Goal: Obtain resource: Download file/media

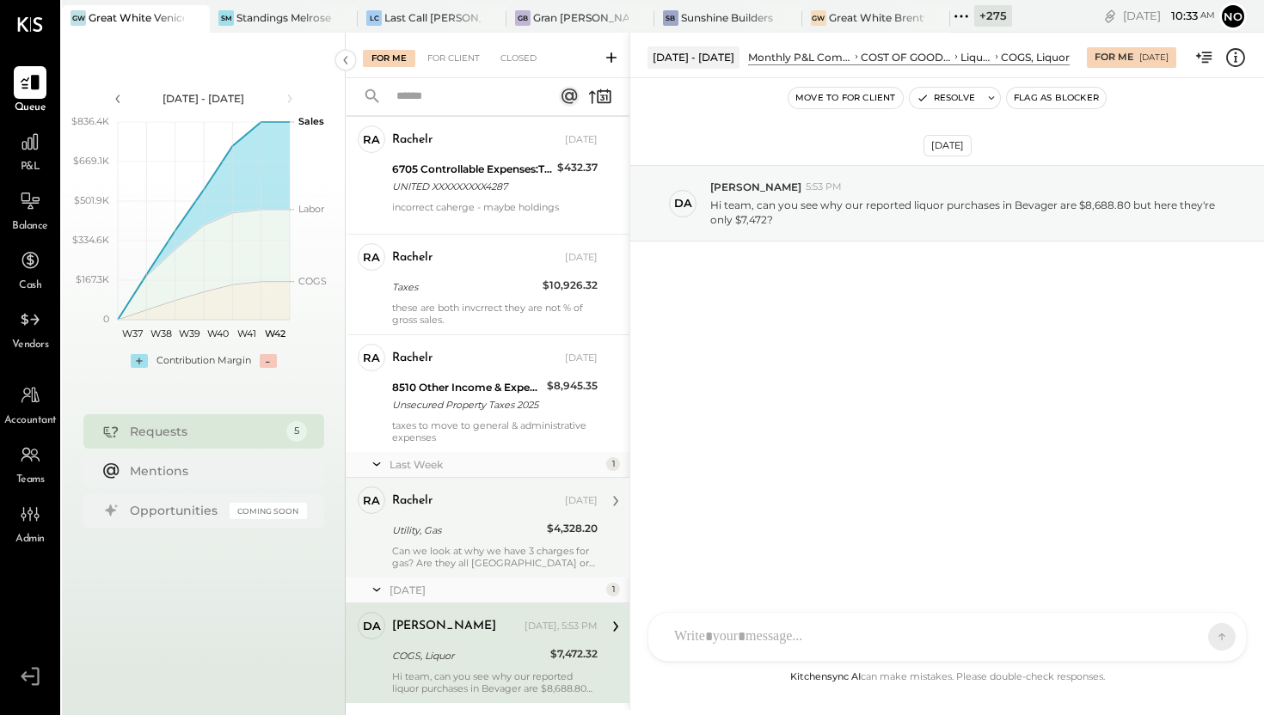
scroll to position [87, 0]
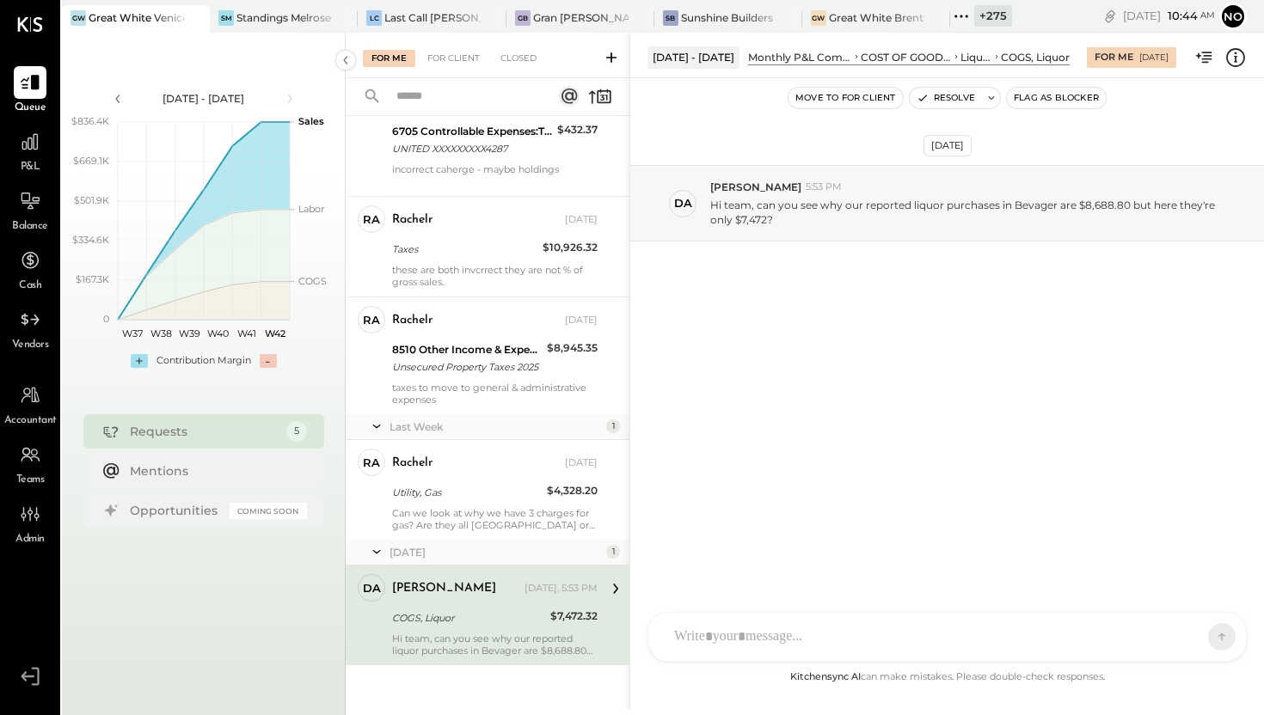
click at [958, 15] on icon at bounding box center [961, 16] width 22 height 22
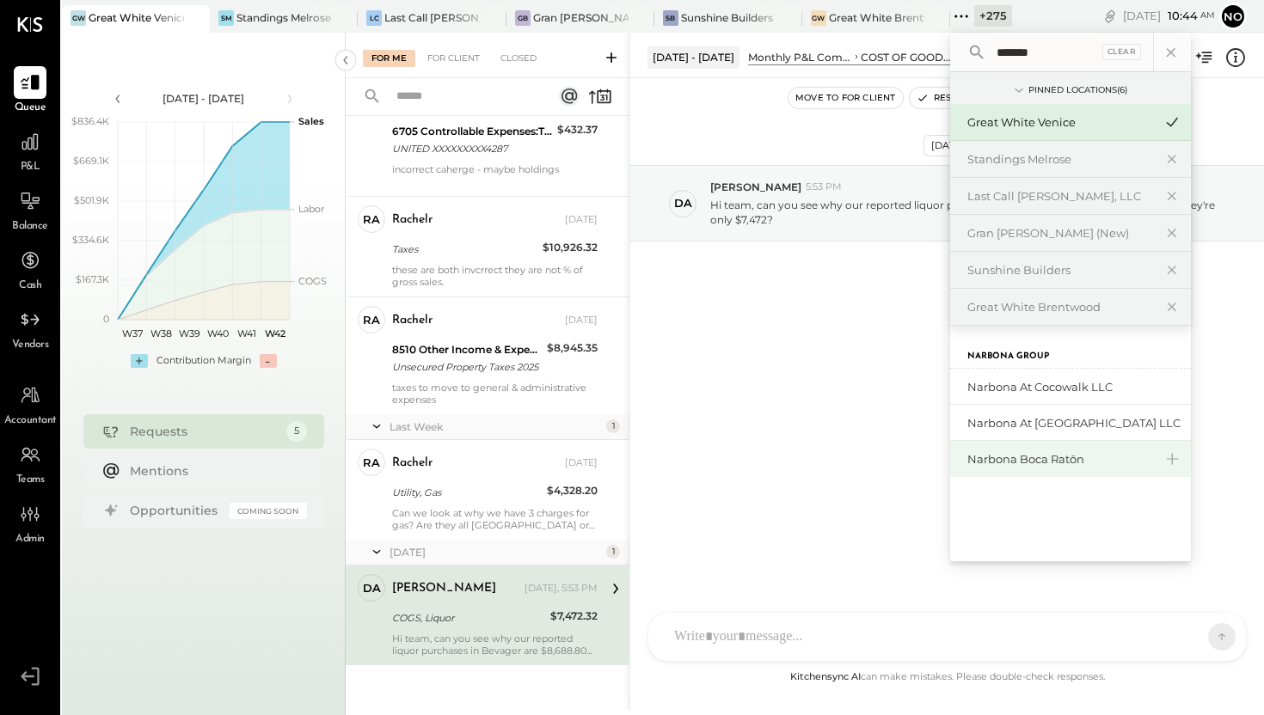
type input "*******"
click at [1029, 449] on div "Narbona Boca Ratōn" at bounding box center [1070, 459] width 241 height 36
click at [1013, 456] on div "Narbona Boca Ratōn" at bounding box center [1060, 459] width 186 height 16
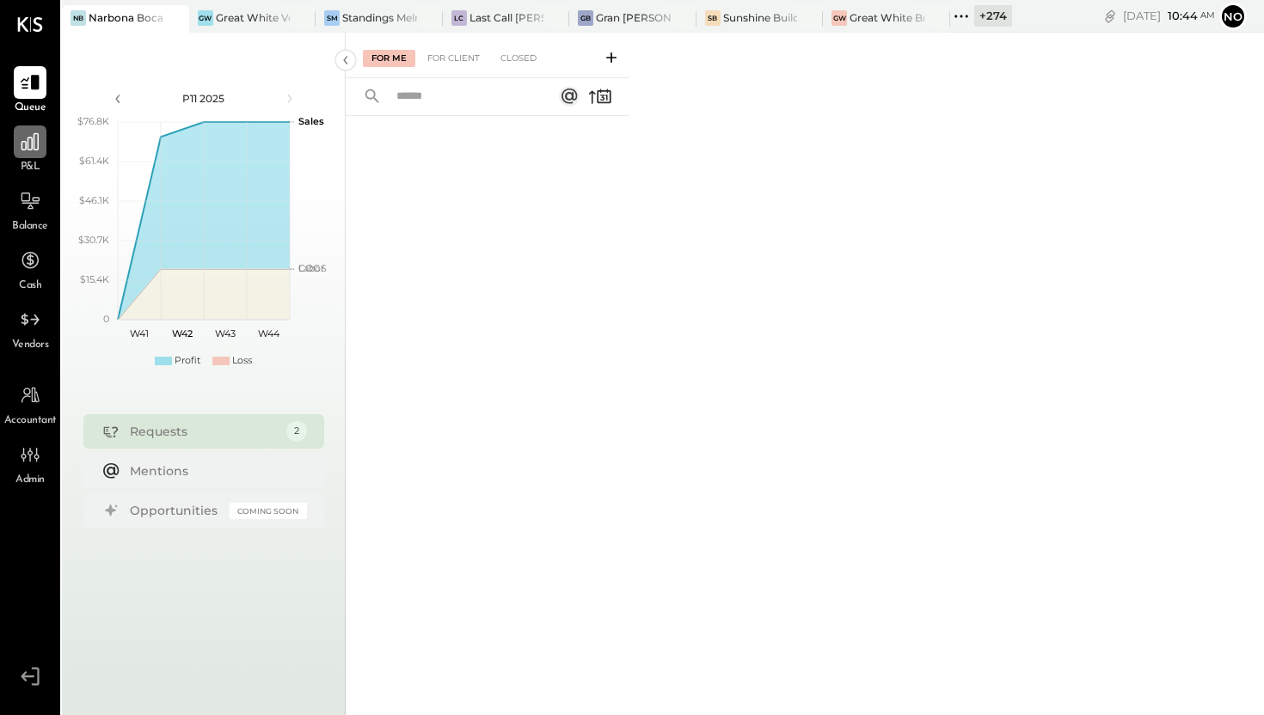
click at [28, 146] on icon at bounding box center [30, 142] width 22 height 22
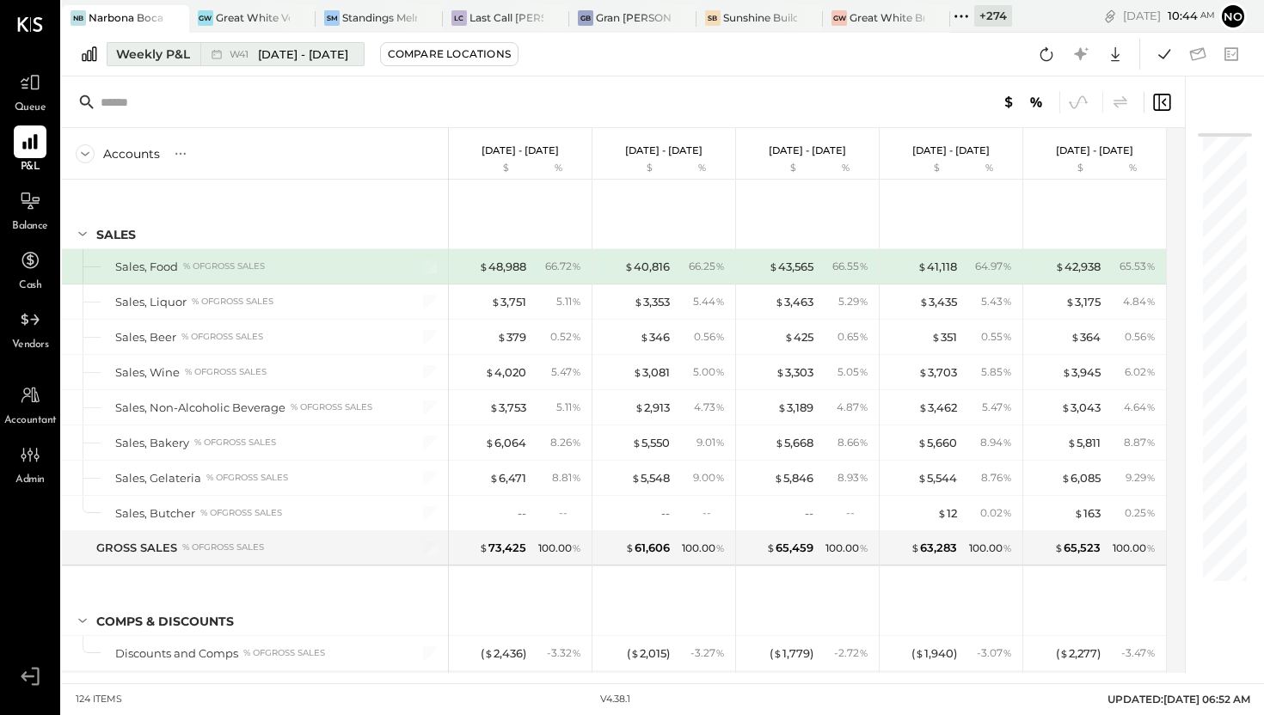
click at [248, 51] on span "W41" at bounding box center [242, 54] width 24 height 9
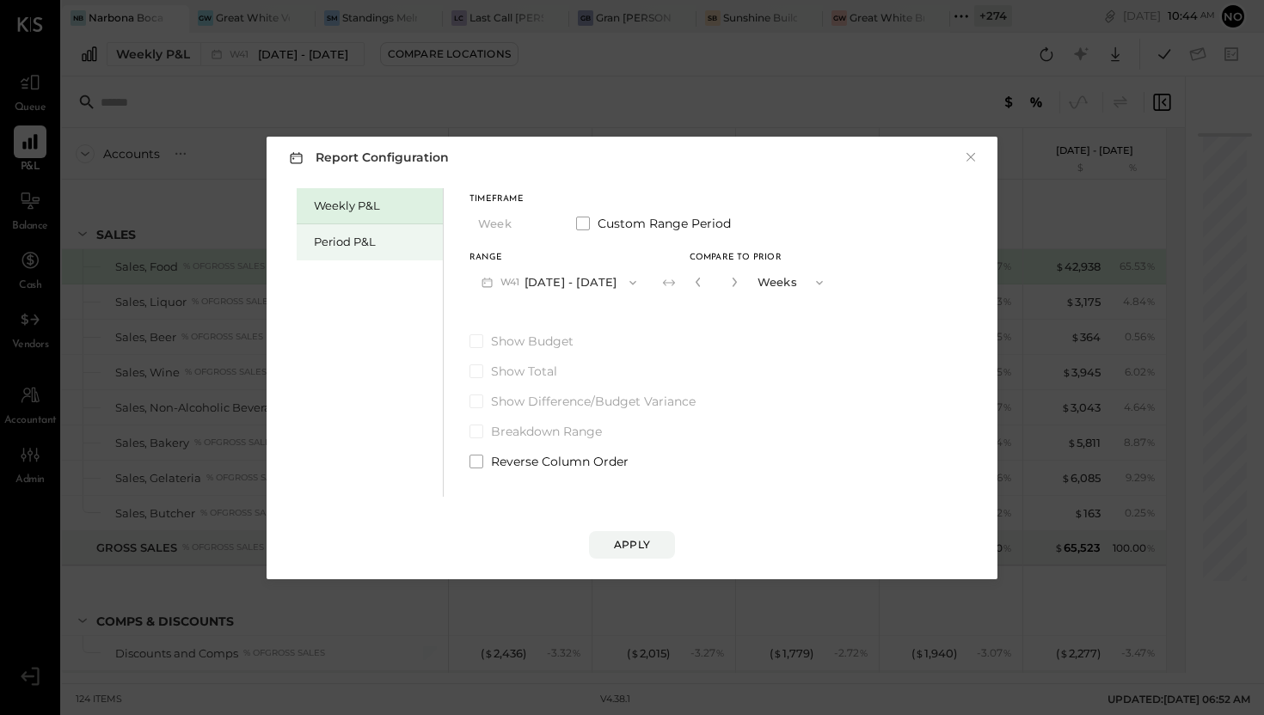
click at [360, 246] on div "Period P&L" at bounding box center [374, 242] width 120 height 16
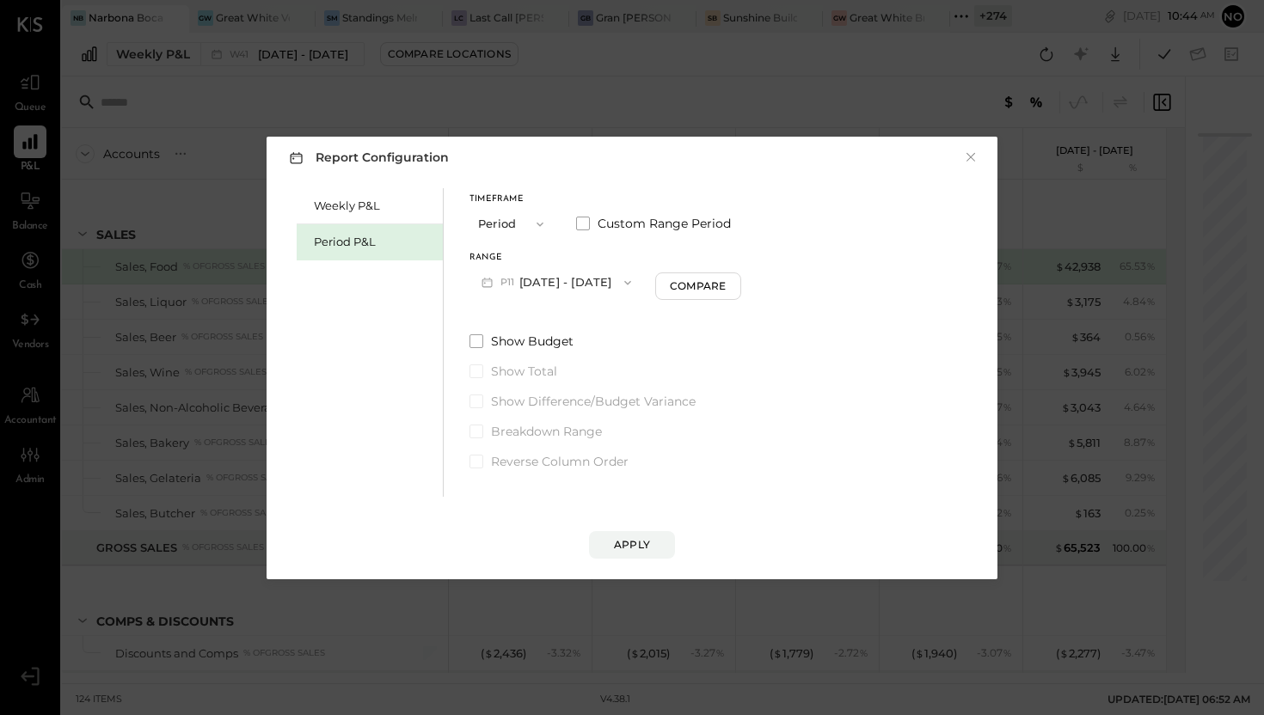
click at [558, 279] on button "P11 [DATE] - [DATE]" at bounding box center [556, 282] width 174 height 32
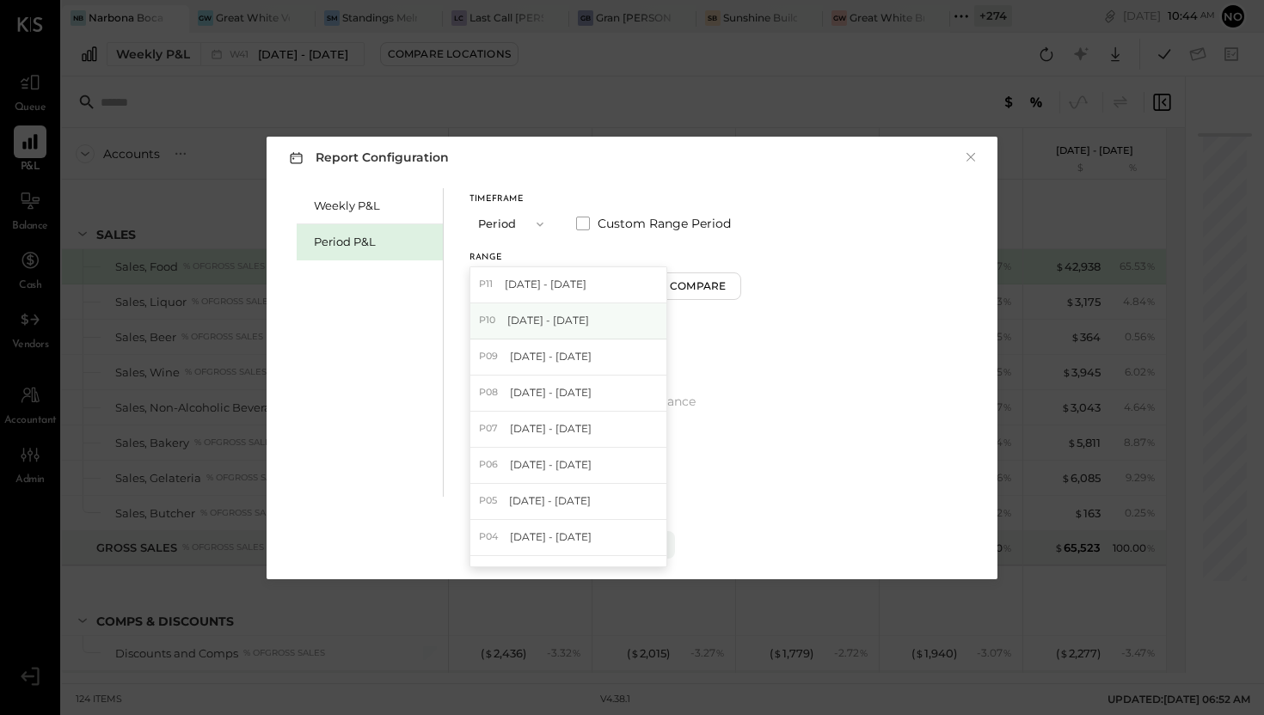
click at [542, 319] on span "[DATE] - [DATE]" at bounding box center [548, 320] width 82 height 15
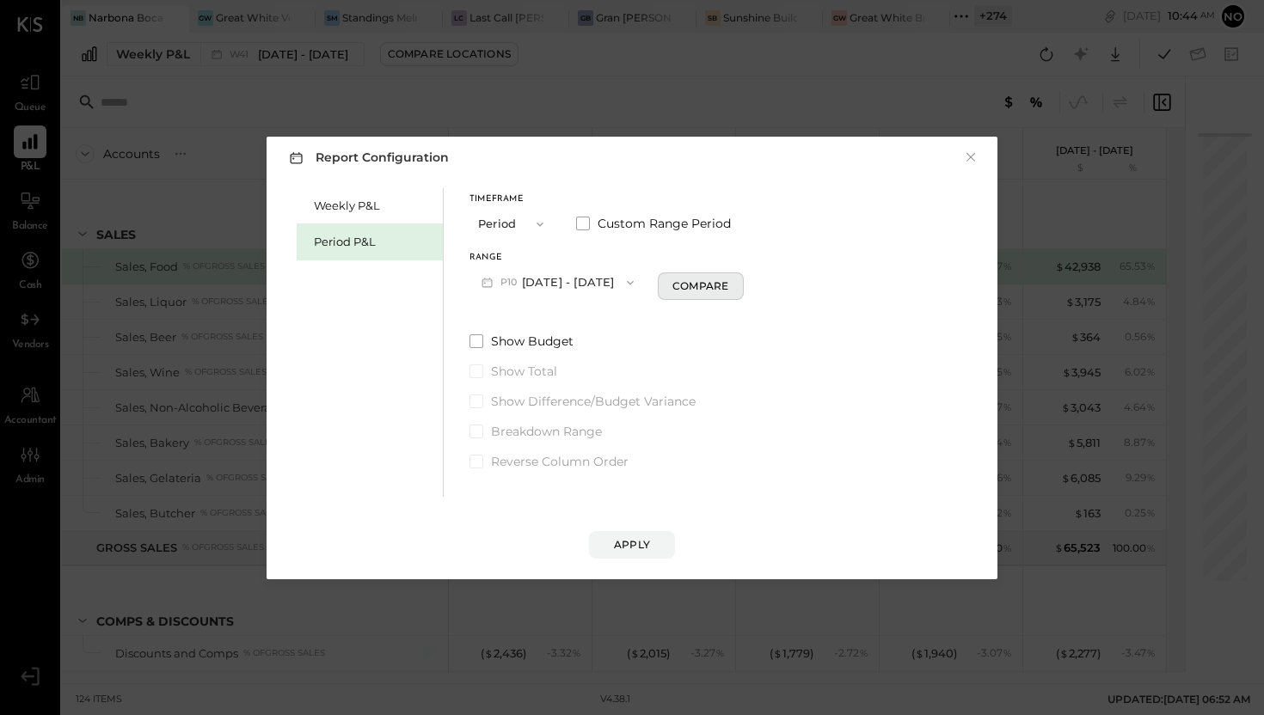
click at [693, 290] on div "Compare" at bounding box center [700, 286] width 56 height 15
click at [737, 284] on icon "button" at bounding box center [731, 282] width 10 height 10
type input "*"
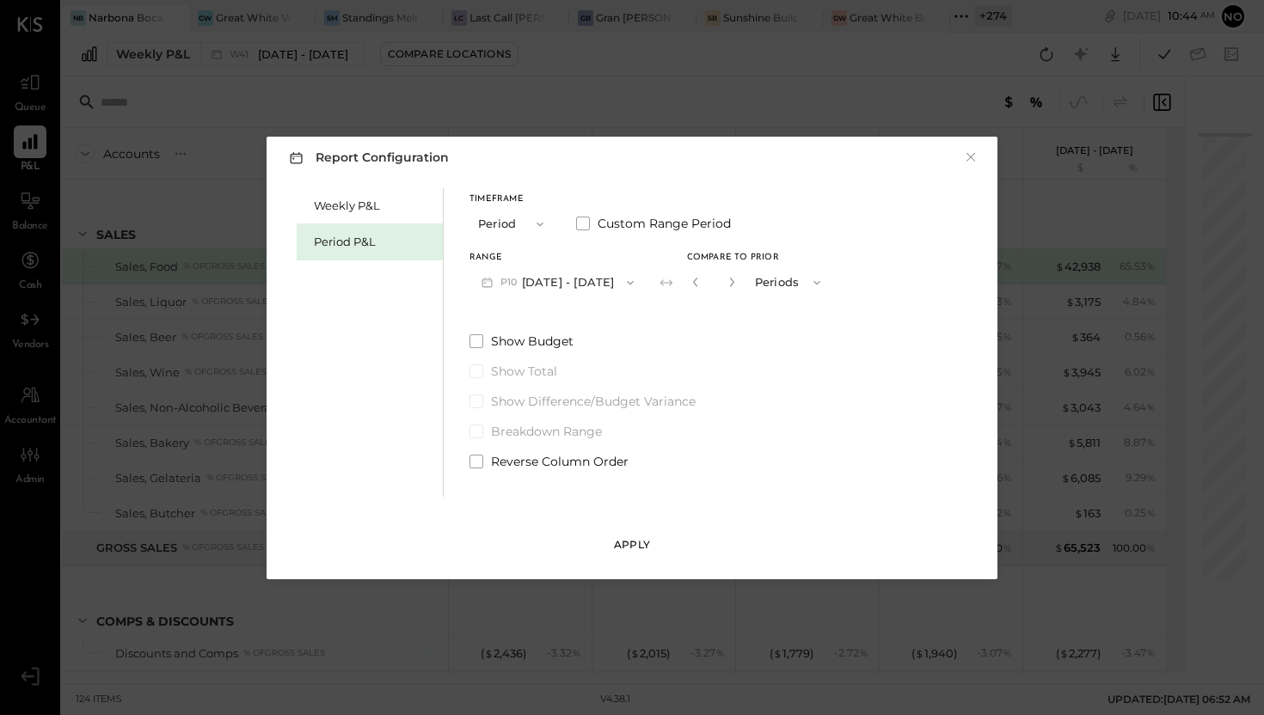
click at [628, 550] on div "Apply" at bounding box center [632, 544] width 36 height 15
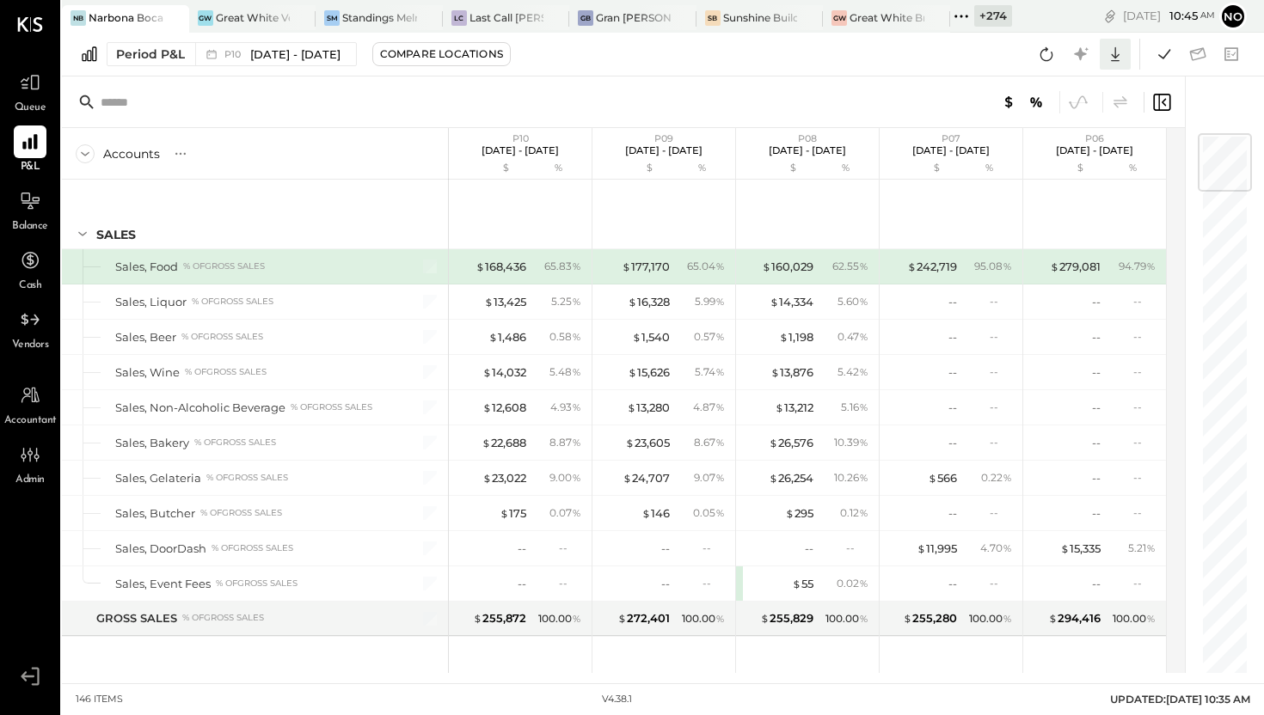
click at [1112, 59] on icon at bounding box center [1115, 54] width 22 height 22
click at [1044, 151] on div "Excel" at bounding box center [1062, 155] width 138 height 36
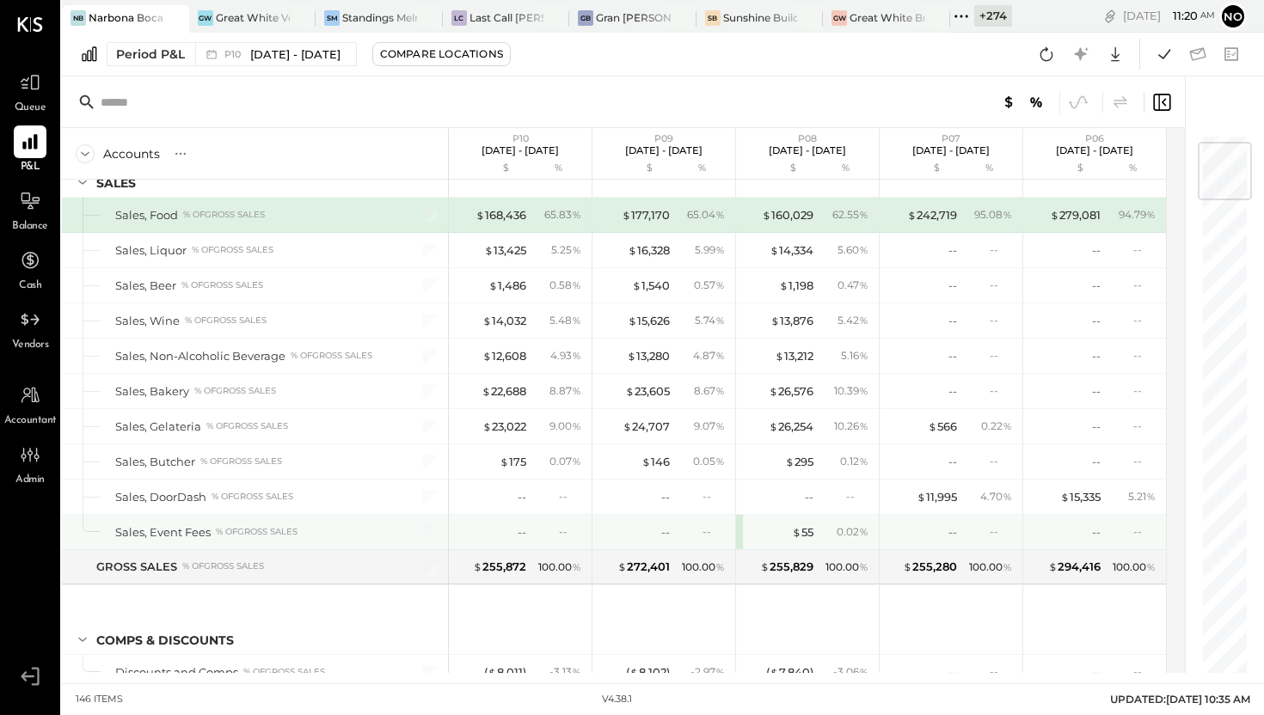
scroll to position [70, 0]
